Goal: Download file/media

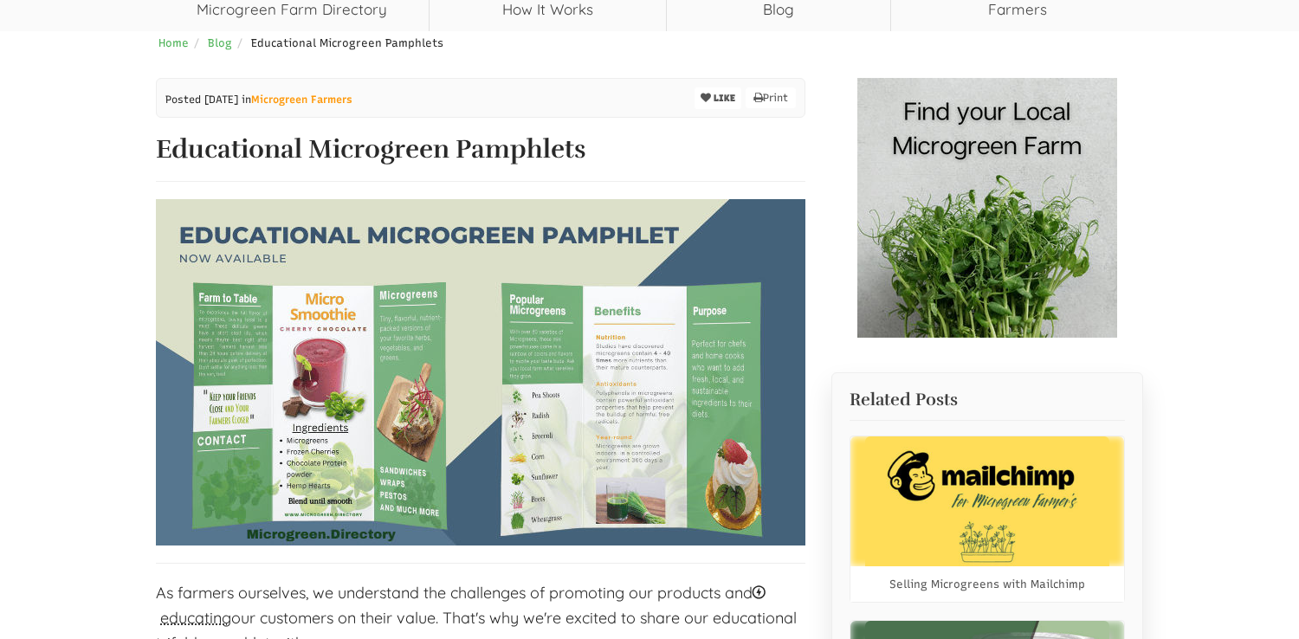
scroll to position [171, 0]
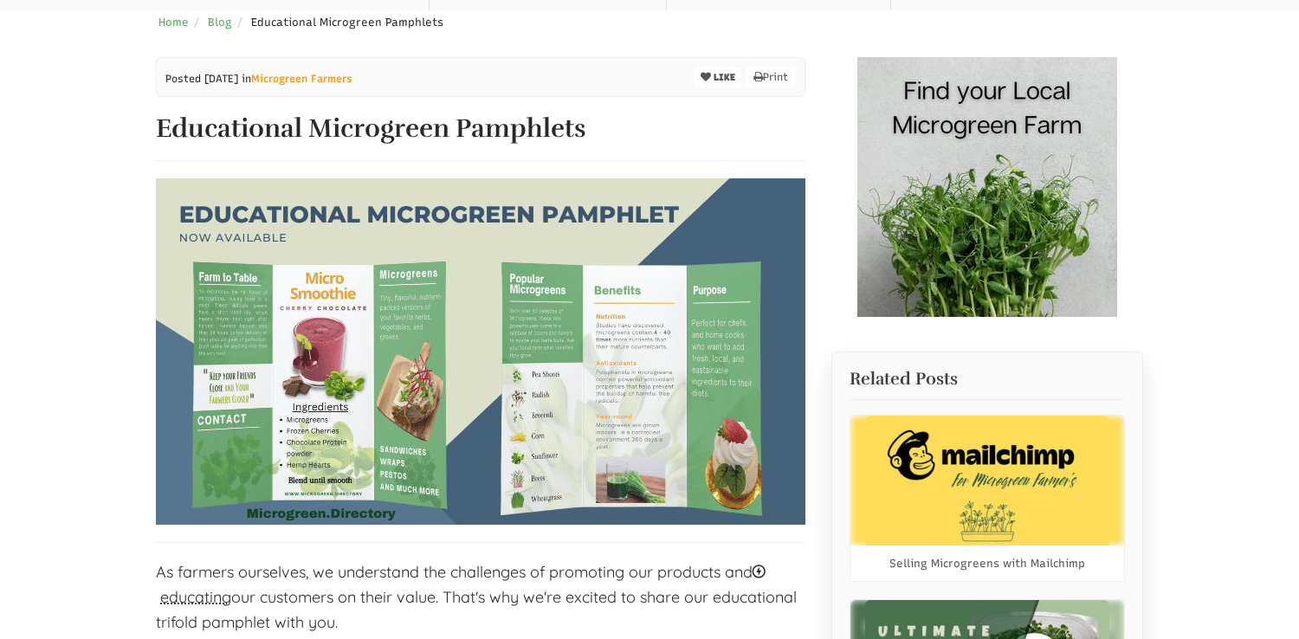
click at [648, 346] on img at bounding box center [480, 351] width 649 height 346
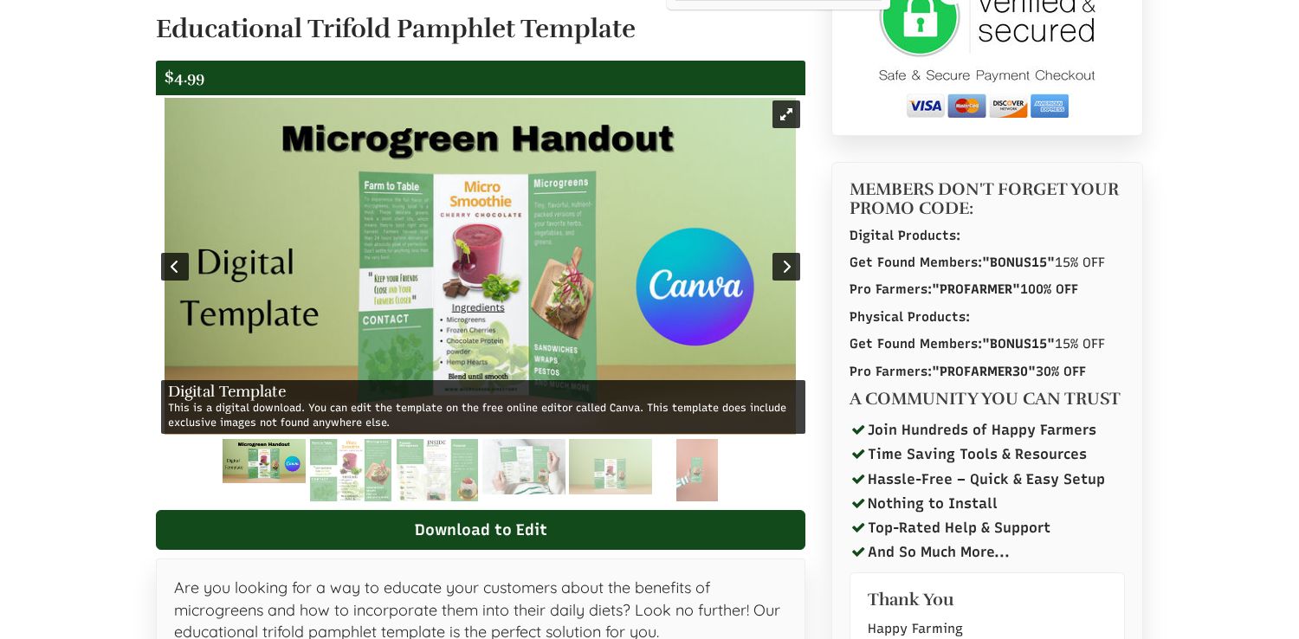
scroll to position [291, 0]
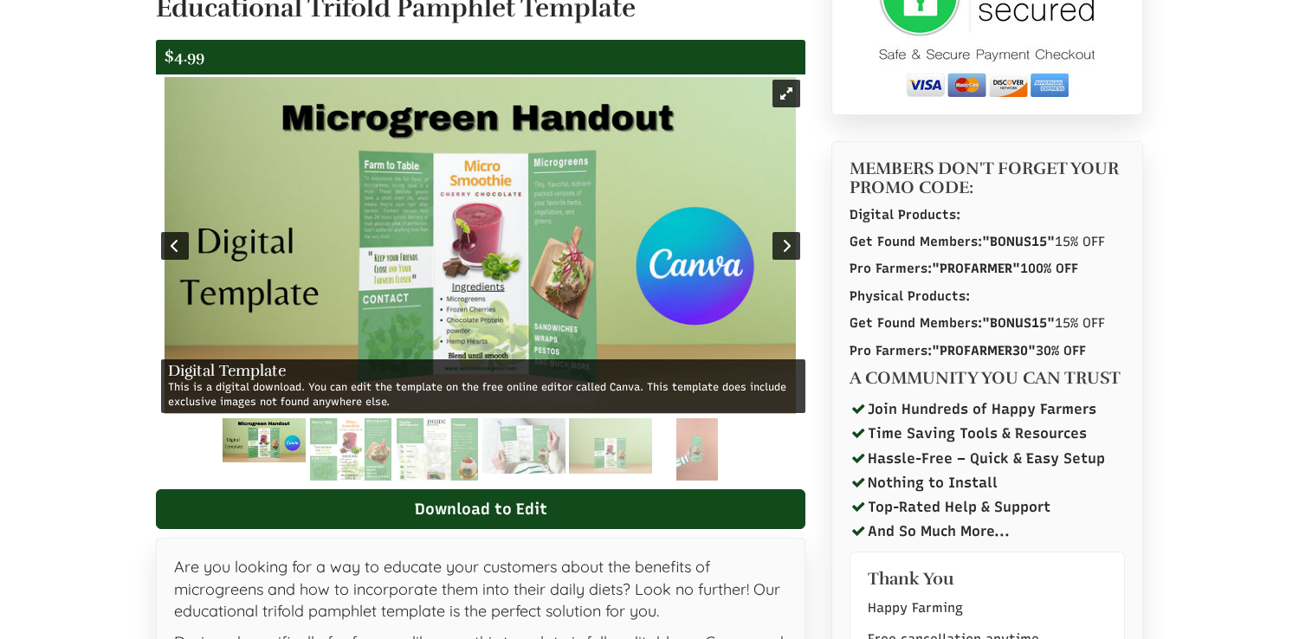
select select "Language Translate Widget"
click at [539, 220] on img at bounding box center [480, 245] width 631 height 337
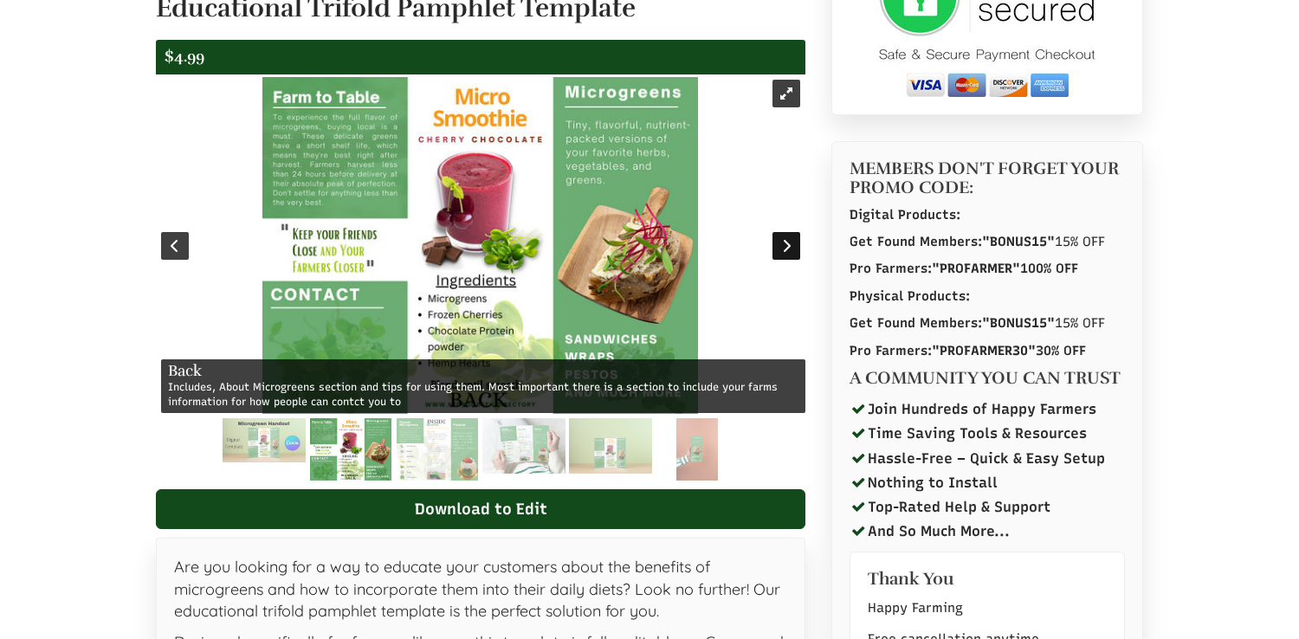
click at [796, 238] on div at bounding box center [786, 246] width 28 height 28
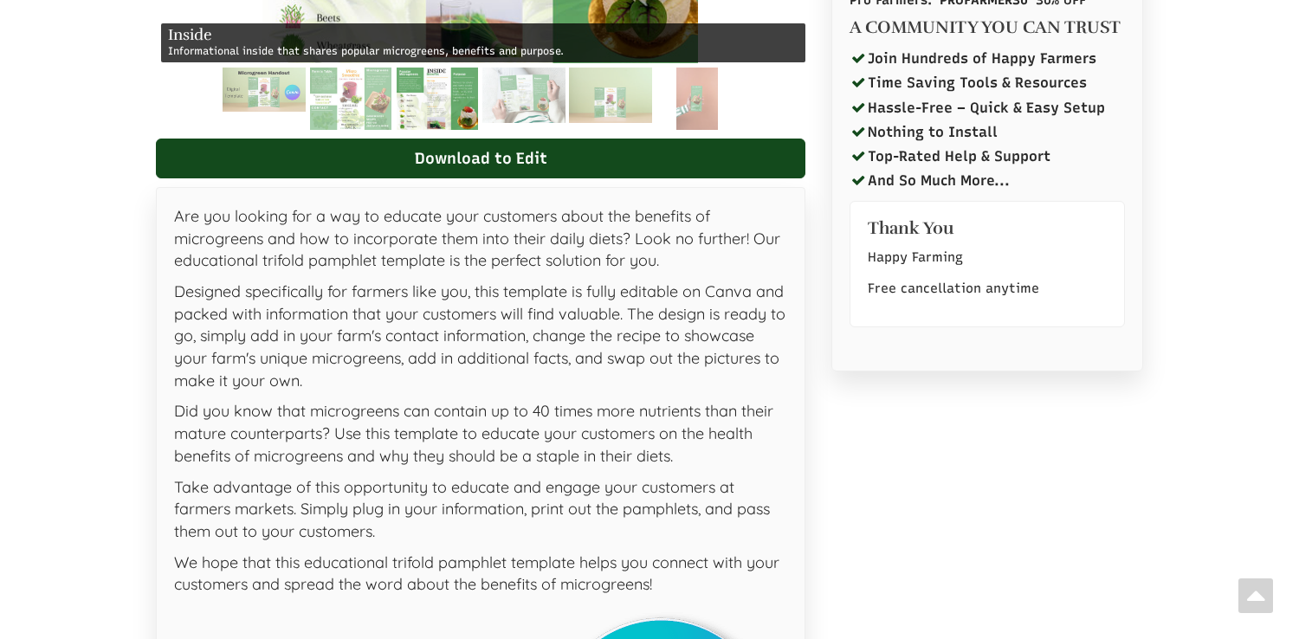
scroll to position [651, 0]
